Goal: Transaction & Acquisition: Purchase product/service

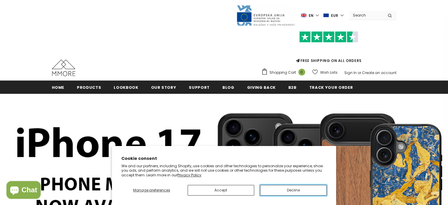
click at [285, 193] on button "Decline" at bounding box center [293, 190] width 67 height 11
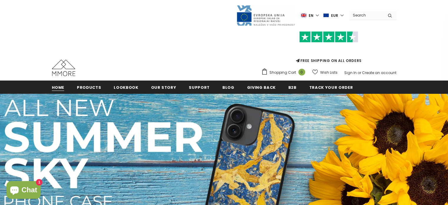
click at [60, 88] on span "Home" at bounding box center [58, 88] width 13 height 6
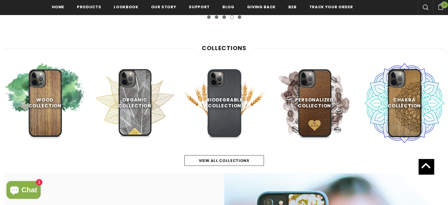
scroll to position [260, 0]
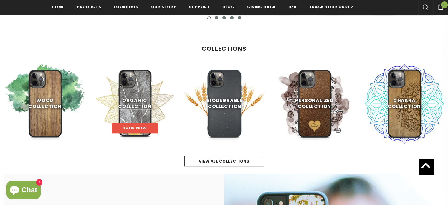
click at [141, 125] on link "Shop Now" at bounding box center [135, 128] width 46 height 11
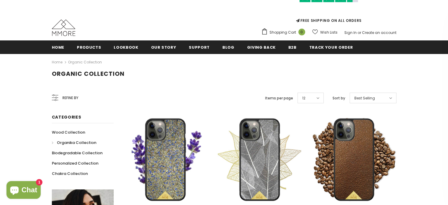
click at [376, 99] on div "Best Selling" at bounding box center [373, 98] width 47 height 11
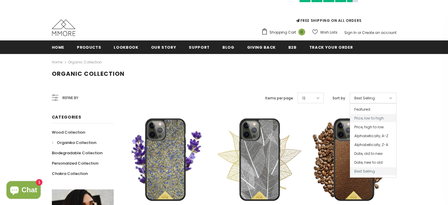
click at [373, 122] on span "Price, low to high" at bounding box center [373, 118] width 46 height 8
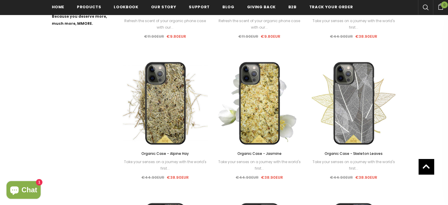
scroll to position [363, 0]
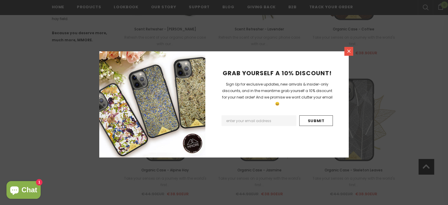
click at [346, 53] on link at bounding box center [349, 51] width 9 height 9
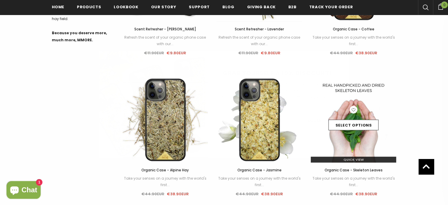
click at [355, 114] on body "Trending iPhone Samsung" at bounding box center [224, 187] width 448 height 1100
click at [364, 125] on link "Select options" at bounding box center [354, 125] width 50 height 11
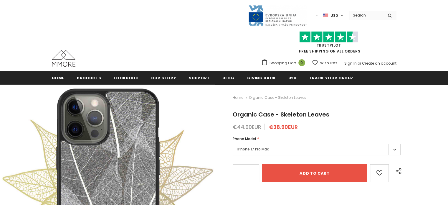
click at [267, 148] on label "iPhone 17 Pro Max" at bounding box center [317, 149] width 168 height 11
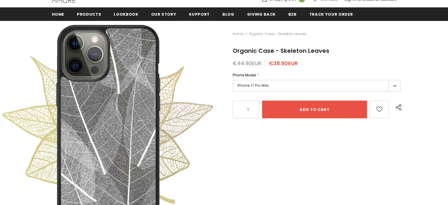
scroll to position [70, 0]
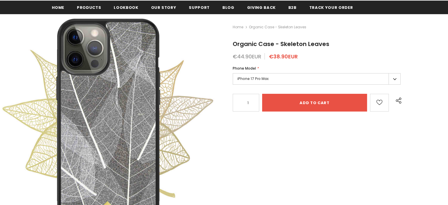
click at [393, 82] on label "iPhone 17 Pro Max" at bounding box center [317, 78] width 168 height 11
click at [366, 80] on label "iPhone 17 Pro Max" at bounding box center [317, 78] width 168 height 11
click at [325, 76] on label "iPhone 17 Pro Max" at bounding box center [317, 78] width 168 height 11
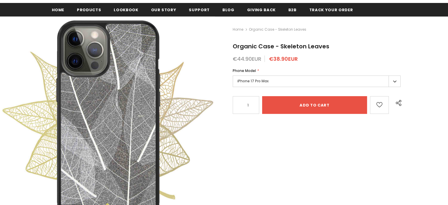
scroll to position [68, 0]
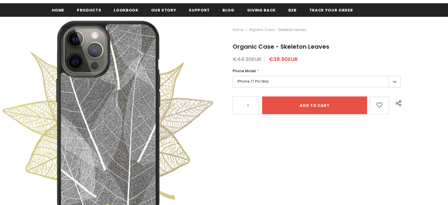
click at [278, 84] on label "iPhone 17 Pro Max" at bounding box center [317, 81] width 168 height 11
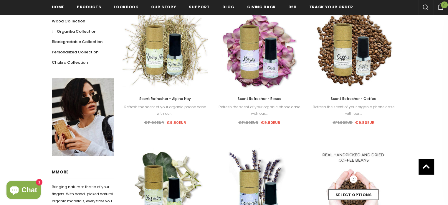
click at [347, 183] on div "Select options" at bounding box center [354, 189] width 86 height 28
click at [349, 194] on link "Select options" at bounding box center [354, 194] width 50 height 11
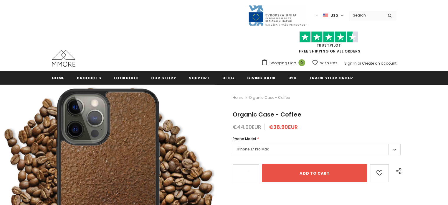
click at [259, 146] on label "iPhone 17 Pro Max" at bounding box center [317, 149] width 168 height 11
click at [336, 149] on label "iPhone 17 Pro Max" at bounding box center [317, 149] width 168 height 11
